Goal: Find specific page/section: Find specific page/section

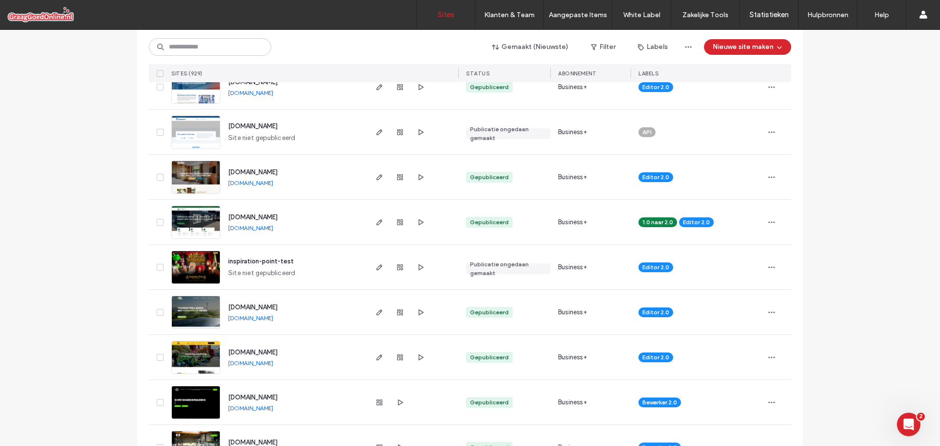
scroll to position [1615, 0]
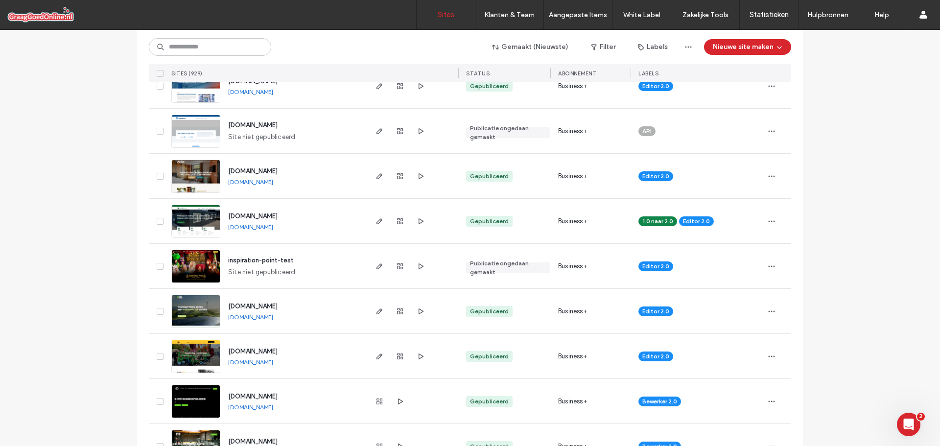
click at [209, 46] on input at bounding box center [210, 47] width 122 height 18
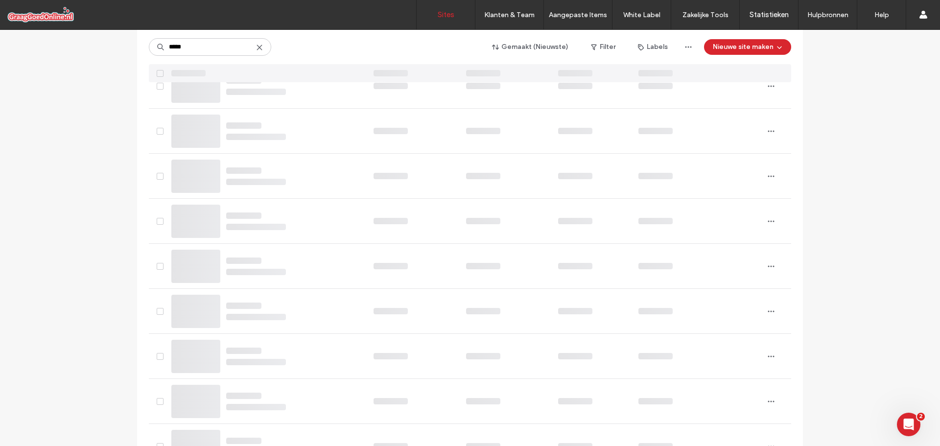
scroll to position [0, 0]
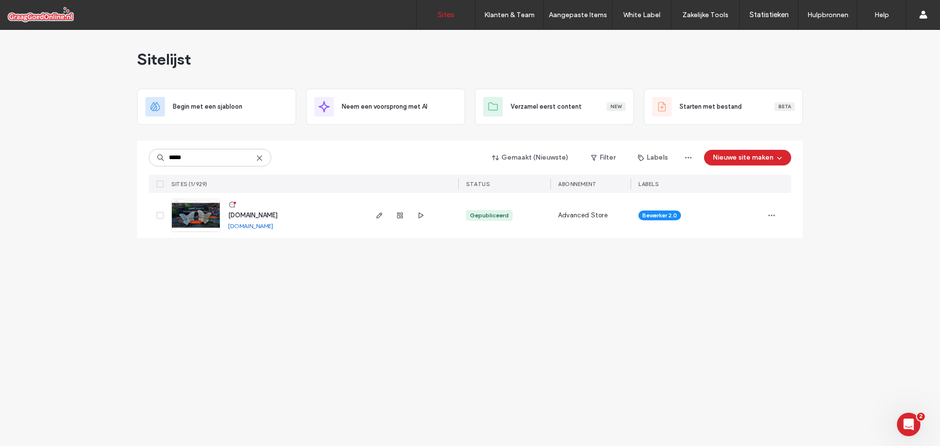
type input "*****"
click at [253, 215] on span "[DOMAIN_NAME]" at bounding box center [252, 214] width 49 height 7
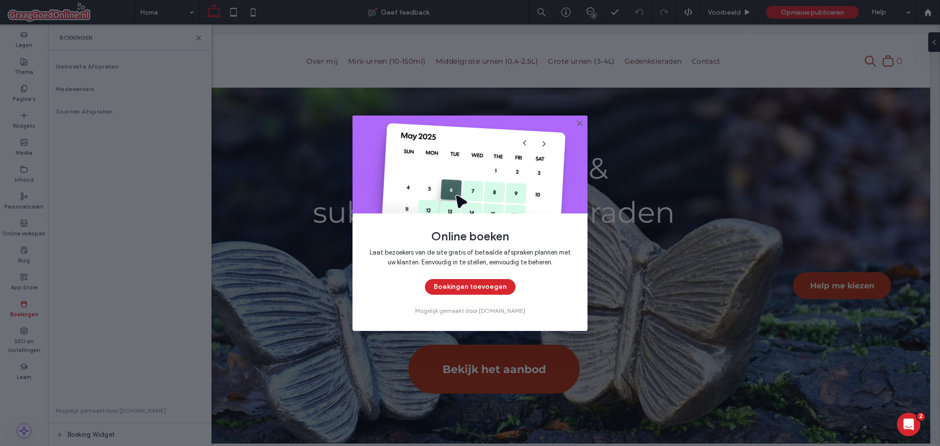
drag, startPoint x: 579, startPoint y: 124, endPoint x: 451, endPoint y: 104, distance: 129.2
click at [579, 124] on use at bounding box center [579, 123] width 4 height 4
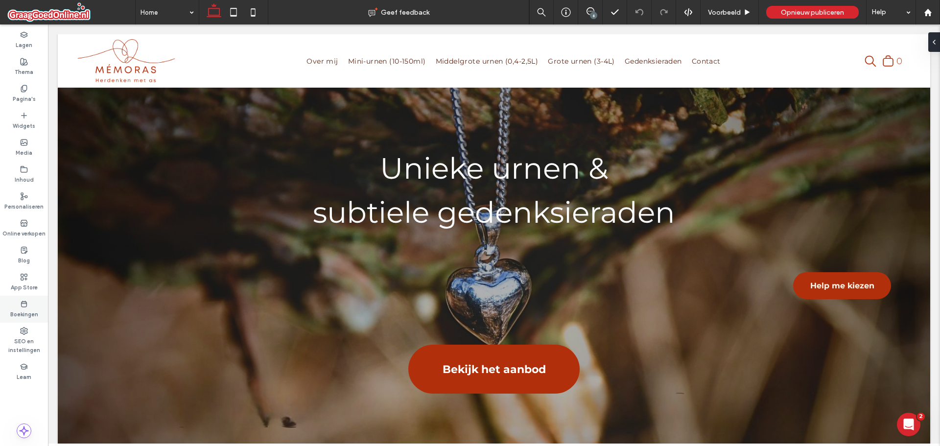
click at [28, 314] on label "Boekingen" at bounding box center [24, 313] width 28 height 11
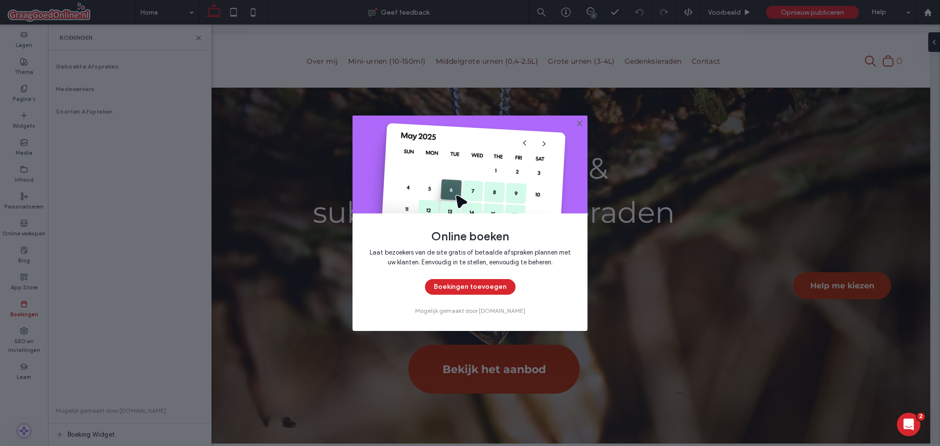
click at [580, 124] on use at bounding box center [579, 123] width 4 height 4
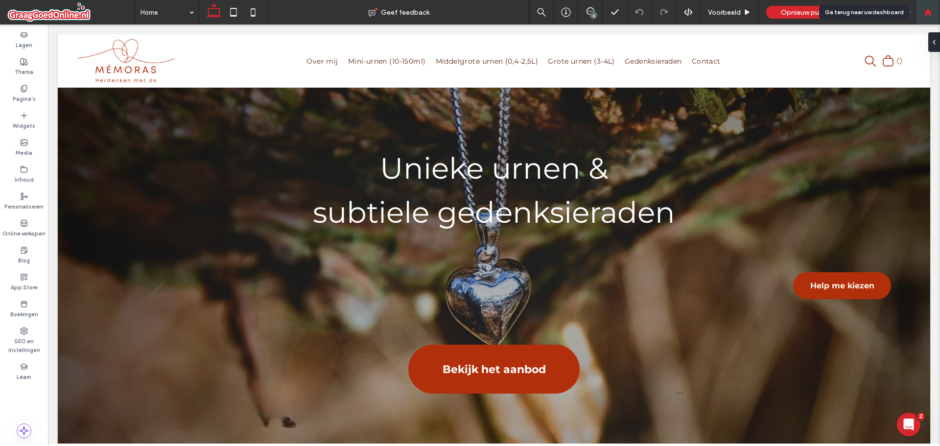
click at [923, 15] on icon at bounding box center [927, 12] width 8 height 8
